Goal: Submit feedback/report problem

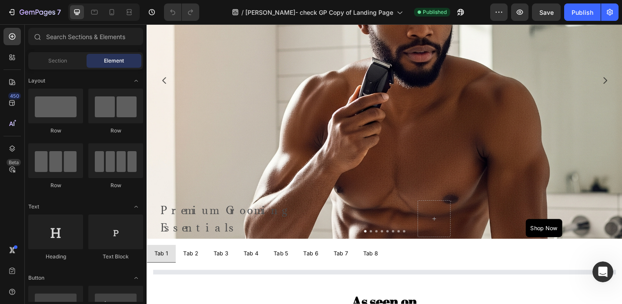
scroll to position [553, 0]
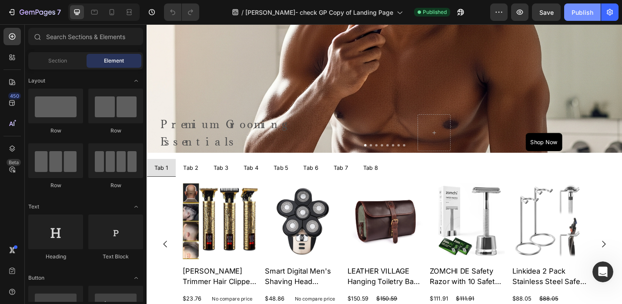
click at [585, 10] on div "Publish" at bounding box center [582, 12] width 22 height 9
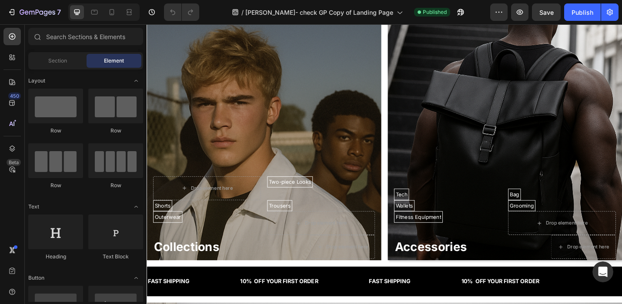
scroll to position [705, 0]
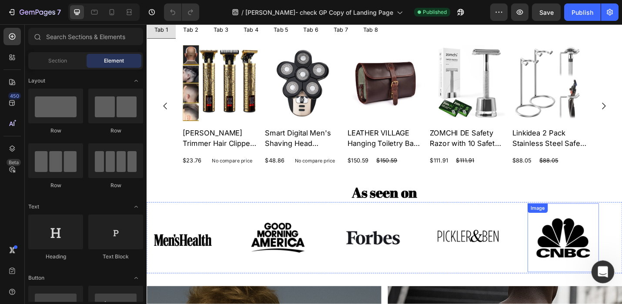
click at [605, 272] on icon "Open Intercom Messenger" at bounding box center [602, 271] width 14 height 14
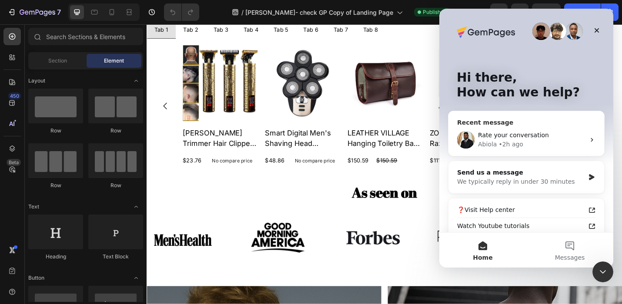
click at [520, 146] on div "• 2h ago" at bounding box center [510, 144] width 25 height 9
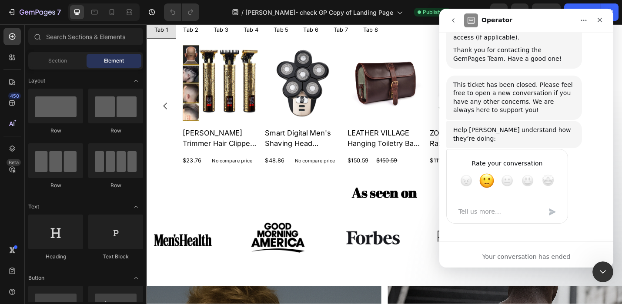
scroll to position [11442, 0]
click at [479, 213] on textarea "Tell us more…" at bounding box center [498, 212] width 90 height 19
click at [601, 20] on icon "Close" at bounding box center [599, 20] width 7 height 7
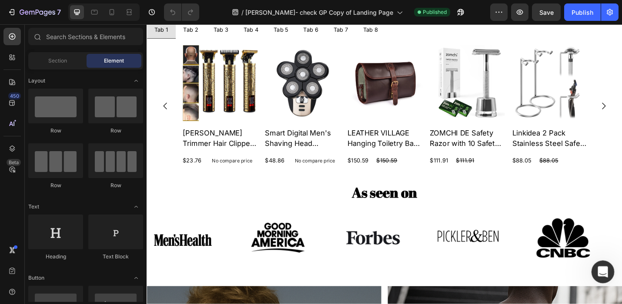
click at [600, 267] on icon "Open Intercom Messenger" at bounding box center [602, 271] width 14 height 14
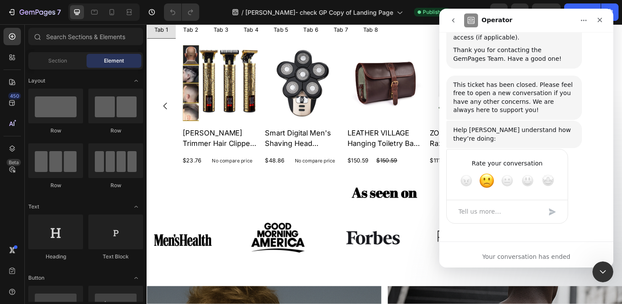
click at [497, 210] on textarea "Tell us more…" at bounding box center [498, 212] width 90 height 19
type textarea "hello"
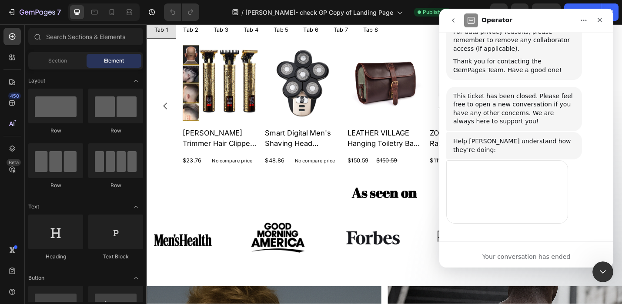
scroll to position [11431, 0]
click at [451, 20] on icon "go back" at bounding box center [453, 20] width 7 height 7
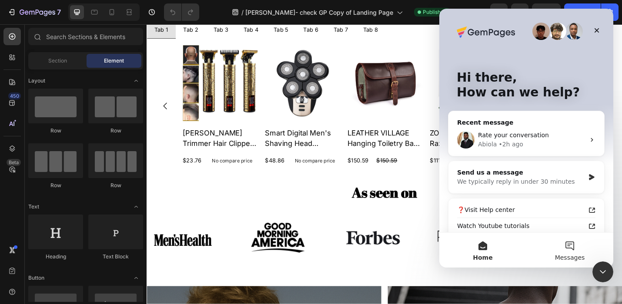
click at [570, 245] on button "Messages" at bounding box center [569, 250] width 87 height 35
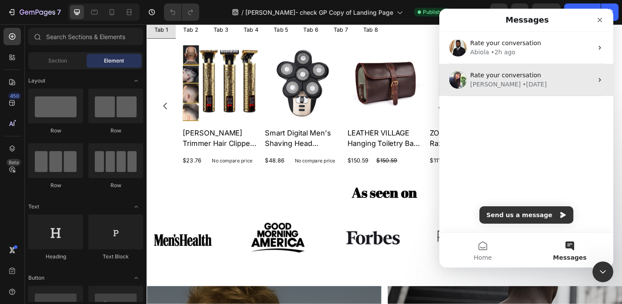
click at [522, 82] on div "• [DATE]" at bounding box center [534, 84] width 24 height 9
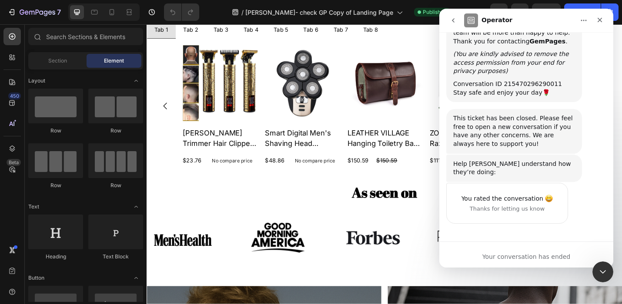
scroll to position [11789, 0]
click at [454, 19] on icon "go back" at bounding box center [453, 20] width 3 height 4
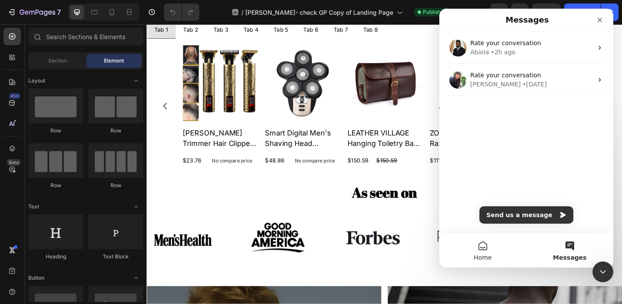
click at [481, 249] on button "Home" at bounding box center [482, 250] width 87 height 35
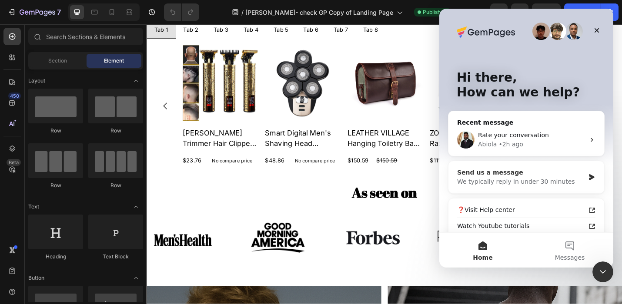
click at [517, 172] on div "Send us a message" at bounding box center [520, 172] width 127 height 9
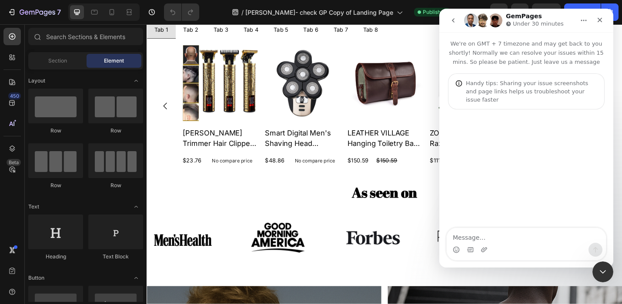
click at [468, 237] on textarea "Message…" at bounding box center [526, 235] width 159 height 15
type textarea "Hi, the product has disappeared?"
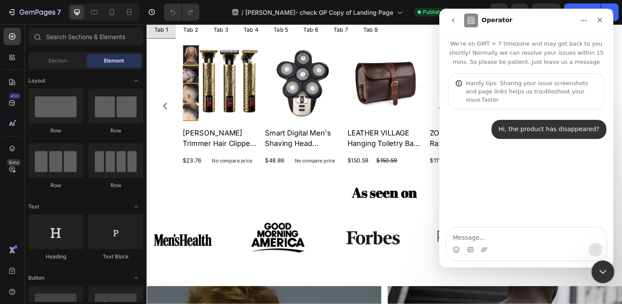
click at [601, 276] on icon "Close Intercom Messenger" at bounding box center [601, 271] width 10 height 10
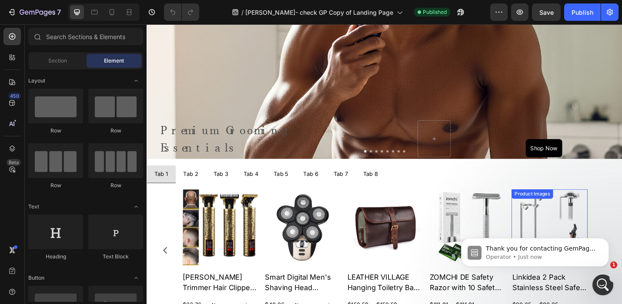
scroll to position [523, 0]
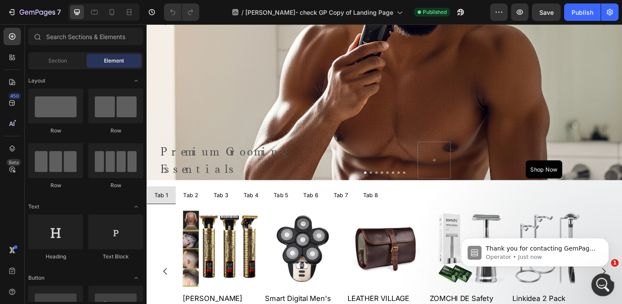
click at [599, 283] on icon "Open Intercom Messenger" at bounding box center [602, 284] width 14 height 14
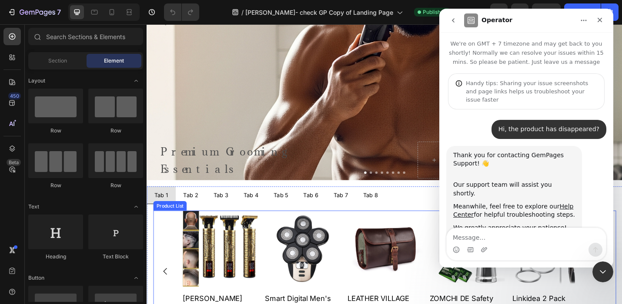
scroll to position [11, 0]
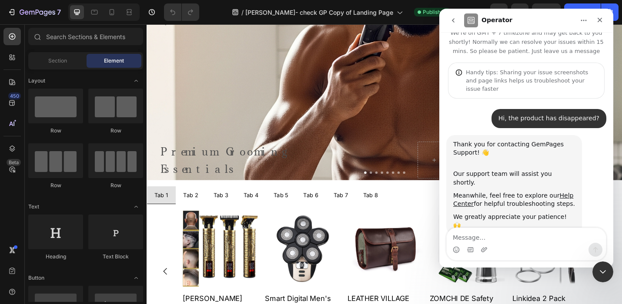
click at [475, 237] on textarea "Message…" at bounding box center [526, 235] width 159 height 15
click at [459, 240] on textarea "Message…" at bounding box center [526, 235] width 159 height 15
type textarea "but instead it lools like this:"
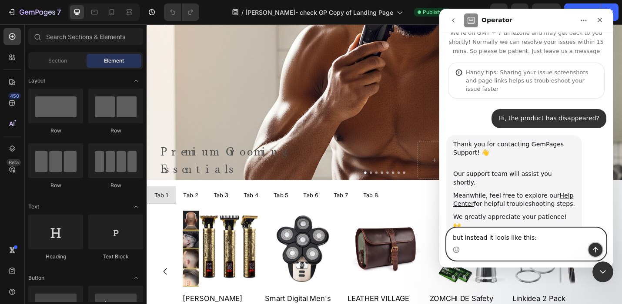
click at [597, 249] on icon "Send a message…" at bounding box center [595, 250] width 5 height 6
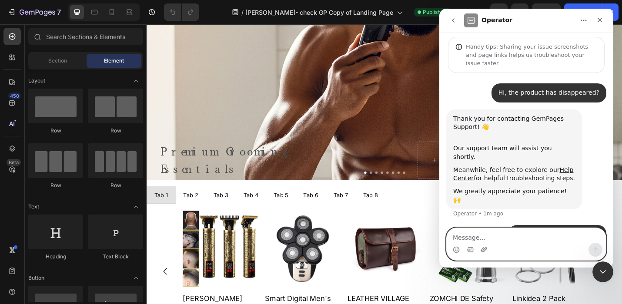
click at [485, 248] on icon "Upload attachment" at bounding box center [484, 249] width 6 height 5
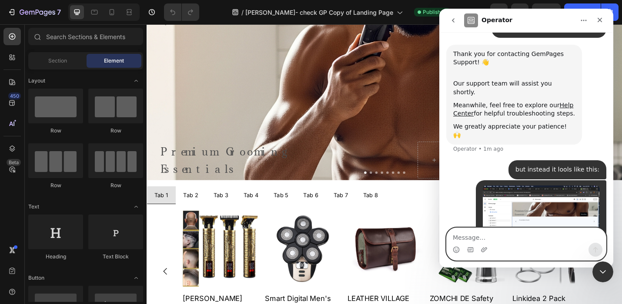
scroll to position [121, 0]
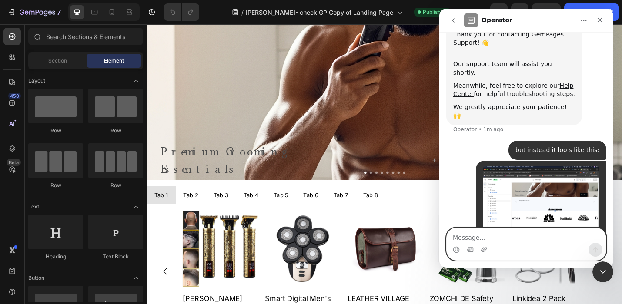
click at [460, 237] on textarea "Message…" at bounding box center [526, 235] width 159 height 15
type textarea "this is what it shoild look like:"
click at [594, 248] on icon "Send a message…" at bounding box center [595, 250] width 5 height 6
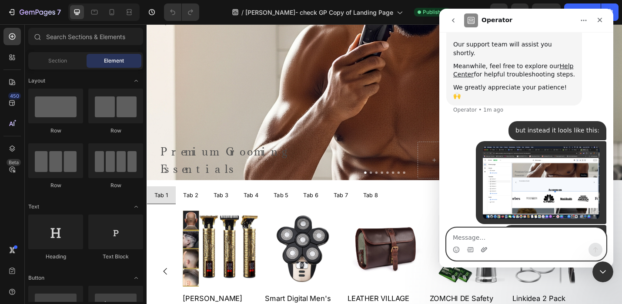
click at [481, 247] on icon "Upload attachment" at bounding box center [484, 250] width 7 height 7
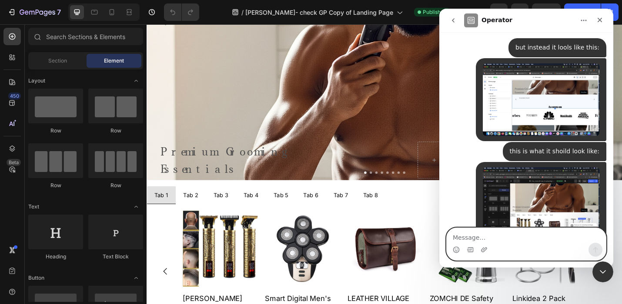
scroll to position [225, 0]
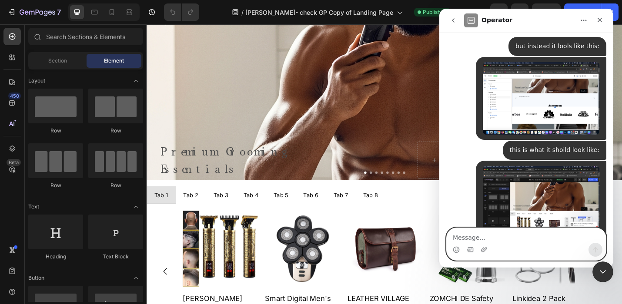
click at [467, 237] on textarea "Message…" at bounding box center [526, 235] width 159 height 15
type textarea "hello"
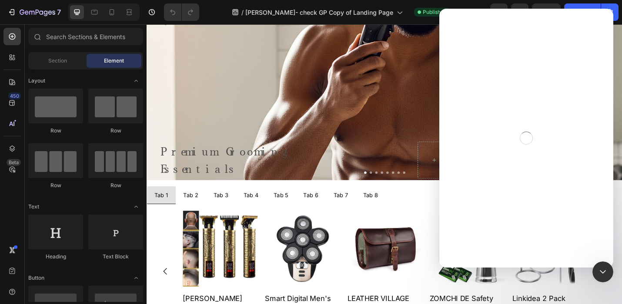
scroll to position [0, 0]
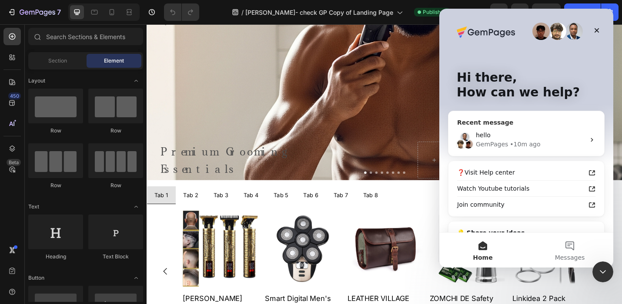
click at [530, 132] on div "hello" at bounding box center [530, 135] width 109 height 9
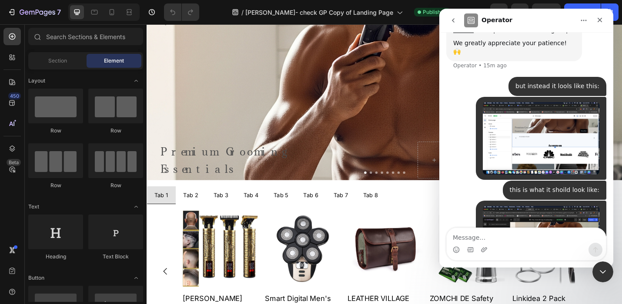
scroll to position [245, 0]
